Goal: Task Accomplishment & Management: Complete application form

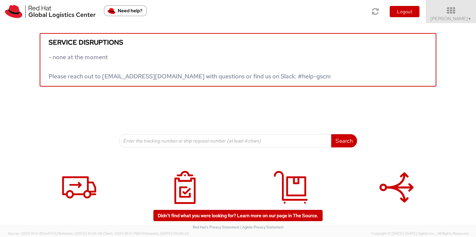
click at [241, 98] on div "Search Refine By Ship From Date To" at bounding box center [238, 117] width 238 height 61
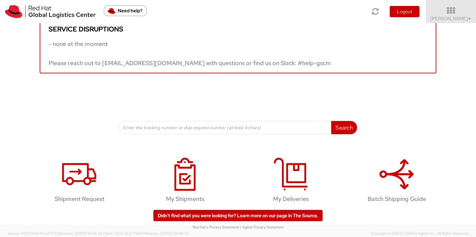
scroll to position [22, 0]
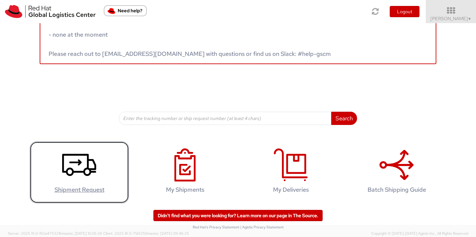
click at [85, 172] on icon at bounding box center [79, 165] width 34 height 33
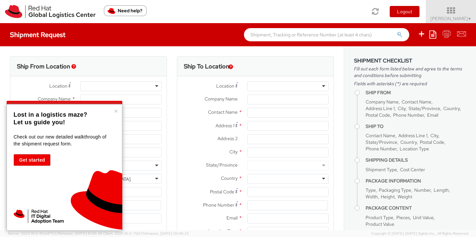
select select
select select "523"
type input "Red Hat"
type input "[PERSON_NAME]"
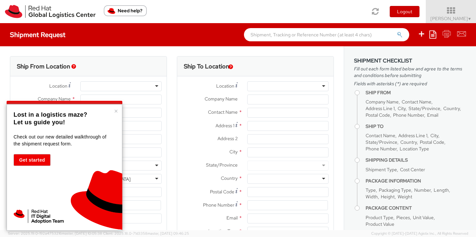
type input "[EMAIL_ADDRESS][DOMAIN_NAME]"
click at [118, 110] on button "×" at bounding box center [116, 111] width 4 height 7
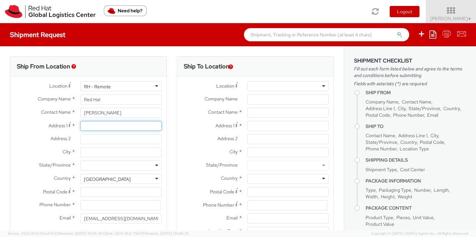
click at [112, 122] on input "Address 1 *" at bounding box center [120, 126] width 81 height 10
type input "[STREET_ADDRESS]"
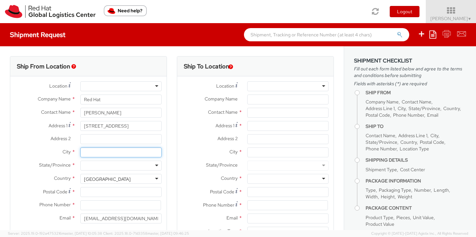
click at [91, 151] on input "City *" at bounding box center [120, 153] width 81 height 10
type input "[GEOGRAPHIC_DATA]"
type input "Londo"
click at [130, 182] on div "[GEOGRAPHIC_DATA]" at bounding box center [120, 179] width 81 height 10
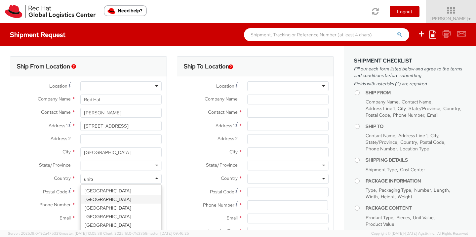
type input "united"
select select "CM"
select select "KGS"
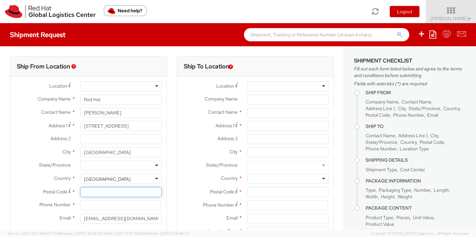
click at [111, 190] on input "Postal Code *" at bounding box center [120, 192] width 81 height 10
type input "SW19 1HR"
type input "07507110680"
click at [187, 153] on label "City *" at bounding box center [209, 152] width 65 height 9
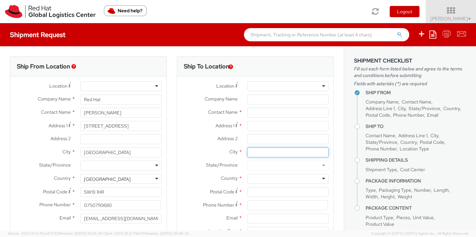
click at [247, 153] on input "City *" at bounding box center [287, 153] width 81 height 10
click at [152, 87] on div at bounding box center [120, 86] width 81 height 10
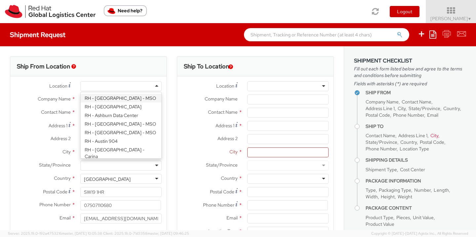
click at [172, 104] on div "Ship To Location Location * [GEOGRAPHIC_DATA] - [GEOGRAPHIC_DATA] - [GEOGRAPHIC…" at bounding box center [255, 154] width 167 height 197
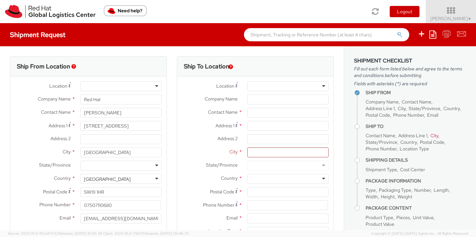
click at [303, 87] on div at bounding box center [287, 86] width 81 height 10
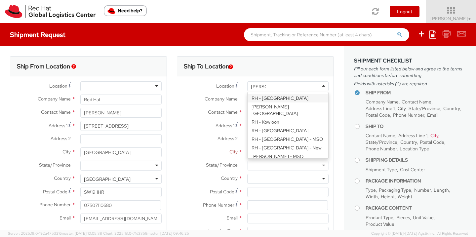
type input "RH [GEOGRAPHIC_DATA]"
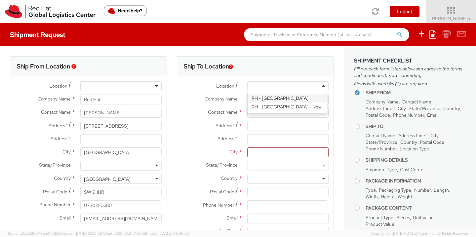
type input "Red Hat UK Limited"
type input "[GEOGRAPHIC_DATA]"
type input "[STREET_ADDRESS]"
type input "[GEOGRAPHIC_DATA]"
type input "EC3R8NB"
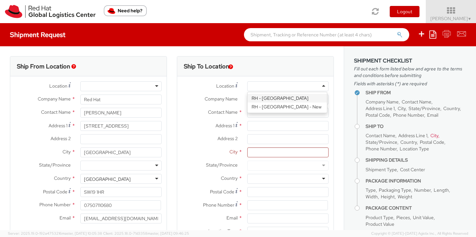
type input "44 207 009 4444"
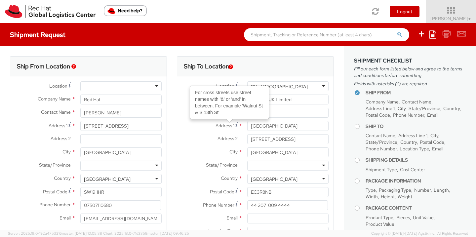
click at [216, 129] on span "Address 1" at bounding box center [225, 126] width 19 height 6
click at [247, 129] on input "[GEOGRAPHIC_DATA]" at bounding box center [287, 126] width 81 height 10
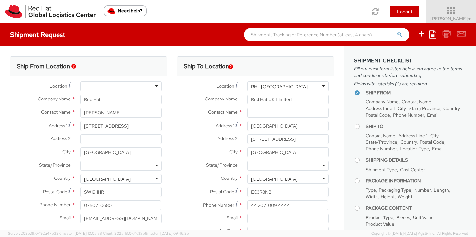
click at [201, 138] on label "Address 2 *" at bounding box center [209, 138] width 65 height 9
click at [247, 138] on input "[STREET_ADDRESS]" at bounding box center [287, 139] width 81 height 10
click at [215, 188] on label "Postal Code *" at bounding box center [209, 191] width 65 height 9
click at [247, 188] on input "EC3R8NB" at bounding box center [287, 192] width 81 height 10
click at [195, 171] on div "State/Province * [GEOGRAPHIC_DATA] [GEOGRAPHIC_DATA] [GEOGRAPHIC_DATA] [GEOGRAP…" at bounding box center [255, 167] width 156 height 13
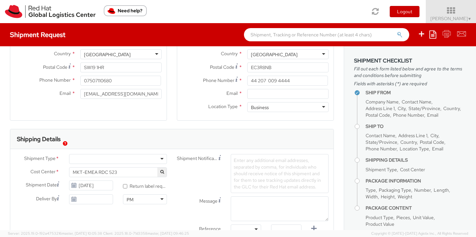
scroll to position [132, 0]
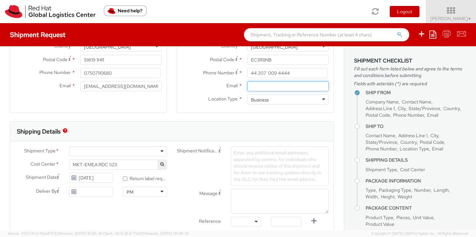
click at [252, 87] on input "Email *" at bounding box center [287, 86] width 81 height 10
paste input "[EMAIL_ADDRESS][DOMAIN_NAME]"
type input "[EMAIL_ADDRESS][DOMAIN_NAME]"
click at [194, 105] on div "Location Type * Business Business Business Residential" at bounding box center [255, 101] width 156 height 13
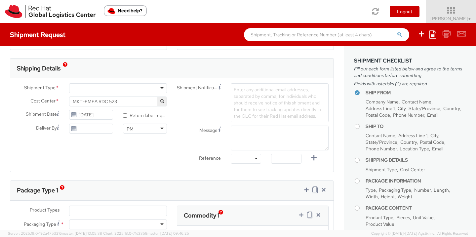
scroll to position [198, 0]
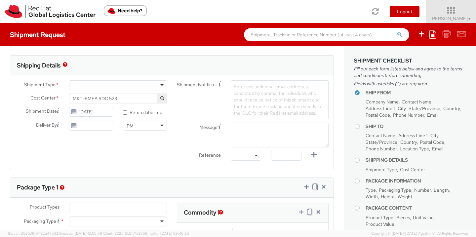
click at [162, 84] on div at bounding box center [118, 85] width 98 height 10
click at [159, 101] on agx-select2 "MKT-EMEA RDC 523 MKT-EMEA RDC 523 Searching…" at bounding box center [118, 98] width 98 height 6
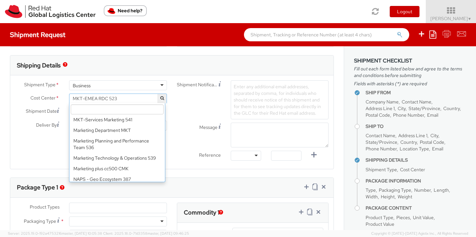
click at [136, 109] on input "search" at bounding box center [117, 110] width 93 height 10
paste input "IT Fixed Assets and Contracts 850"
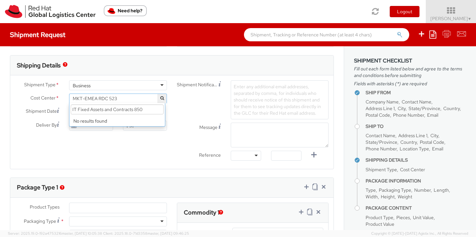
scroll to position [0, 0]
drag, startPoint x: 151, startPoint y: 111, endPoint x: 2, endPoint y: 94, distance: 149.8
click at [2, 94] on div "Ship From Location Location * [GEOGRAPHIC_DATA] - [GEOGRAPHIC_DATA] - [GEOGRAPH…" at bounding box center [172, 145] width 344 height 594
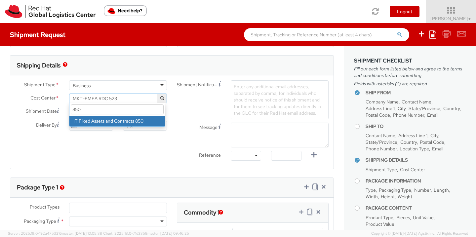
type input "850"
select select "850"
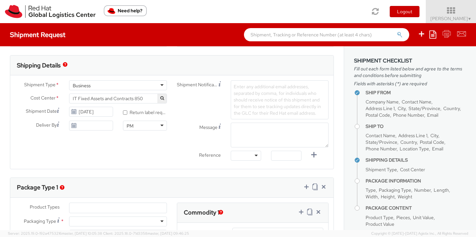
click at [197, 109] on div "Shipment Notification Enter any additional email addresses, separated by comma,…" at bounding box center [253, 99] width 162 height 39
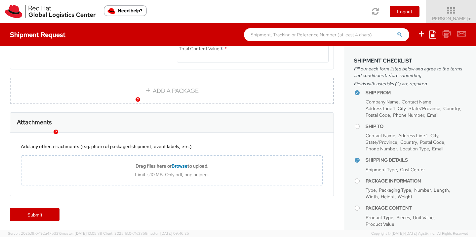
scroll to position [437, 0]
